Goal: Register for event/course

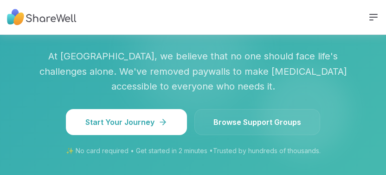
scroll to position [1102, 0]
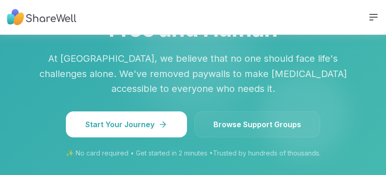
click at [247, 124] on link "Browse Support Groups" at bounding box center [258, 124] width 126 height 26
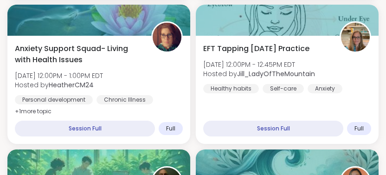
scroll to position [420, 0]
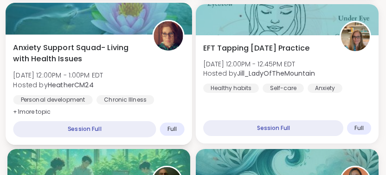
click at [53, 54] on span "Anxiety Support Squad- Living with Health Issues" at bounding box center [77, 53] width 129 height 23
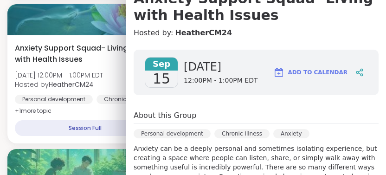
scroll to position [103, 0]
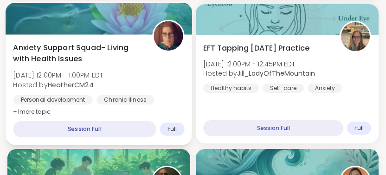
click at [89, 109] on div "Anxiety Support Squad- Living with Health Issues [DATE] 12:00PM - 1:00PM EDT Ho…" at bounding box center [99, 89] width 187 height 111
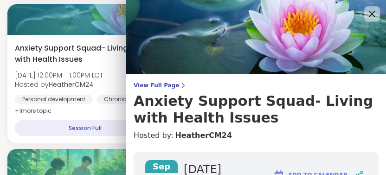
click at [374, 15] on icon at bounding box center [372, 14] width 12 height 12
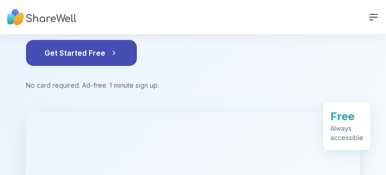
scroll to position [148, 0]
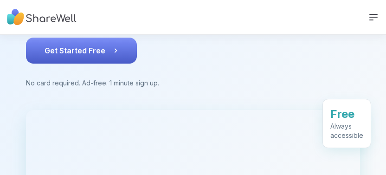
click at [91, 39] on button "Get Started Free" at bounding box center [81, 51] width 111 height 26
